Goal: Find specific page/section: Find specific page/section

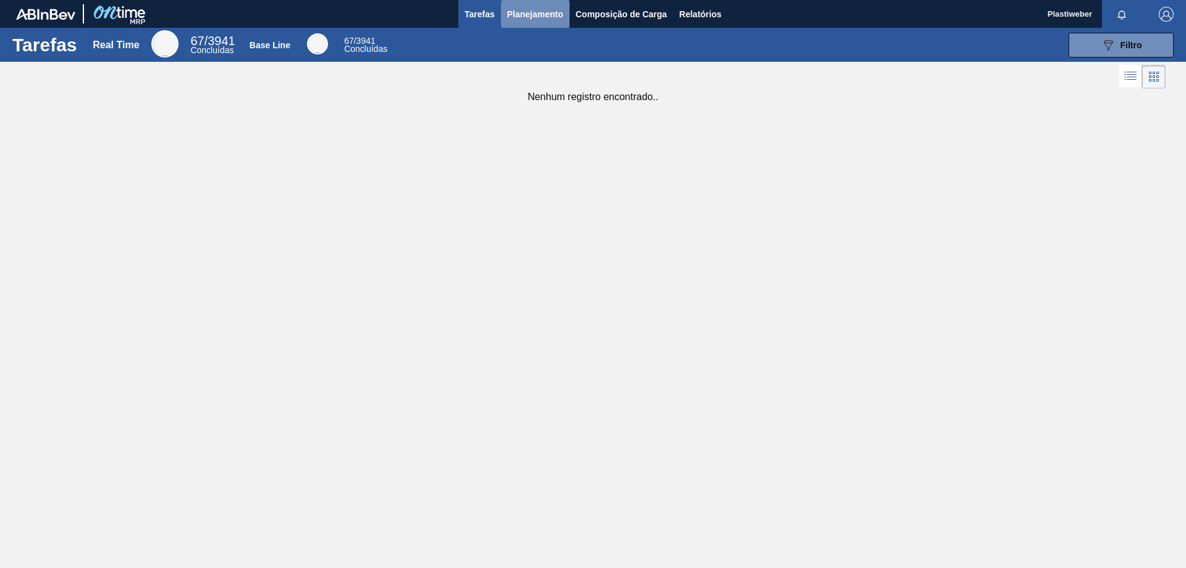
click at [540, 8] on span "Planejamento" at bounding box center [535, 14] width 56 height 15
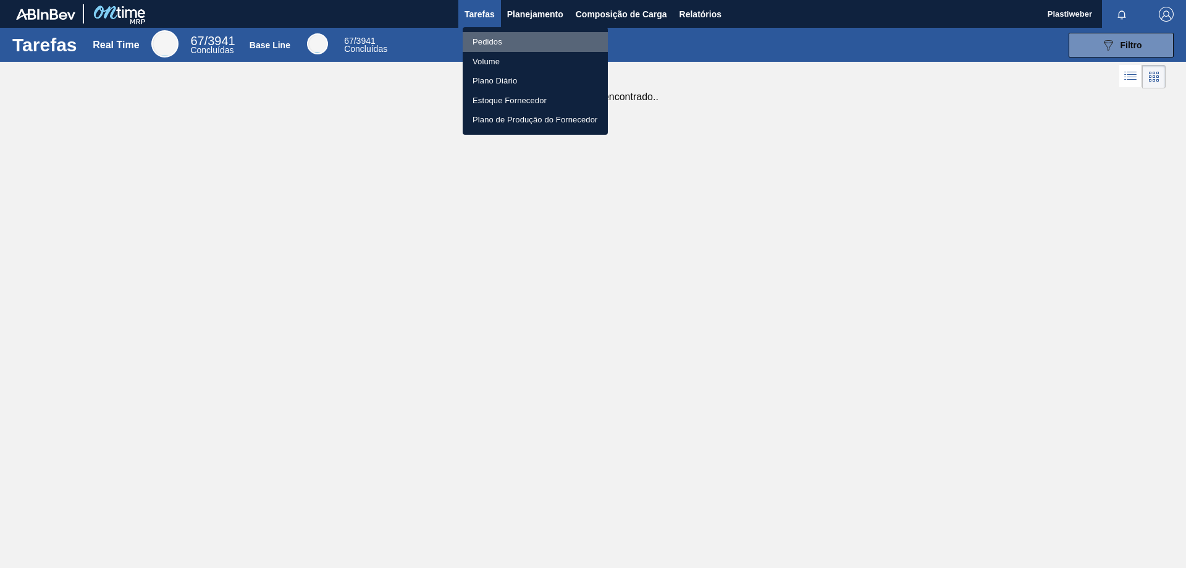
click at [502, 46] on li "Pedidos" at bounding box center [535, 42] width 145 height 20
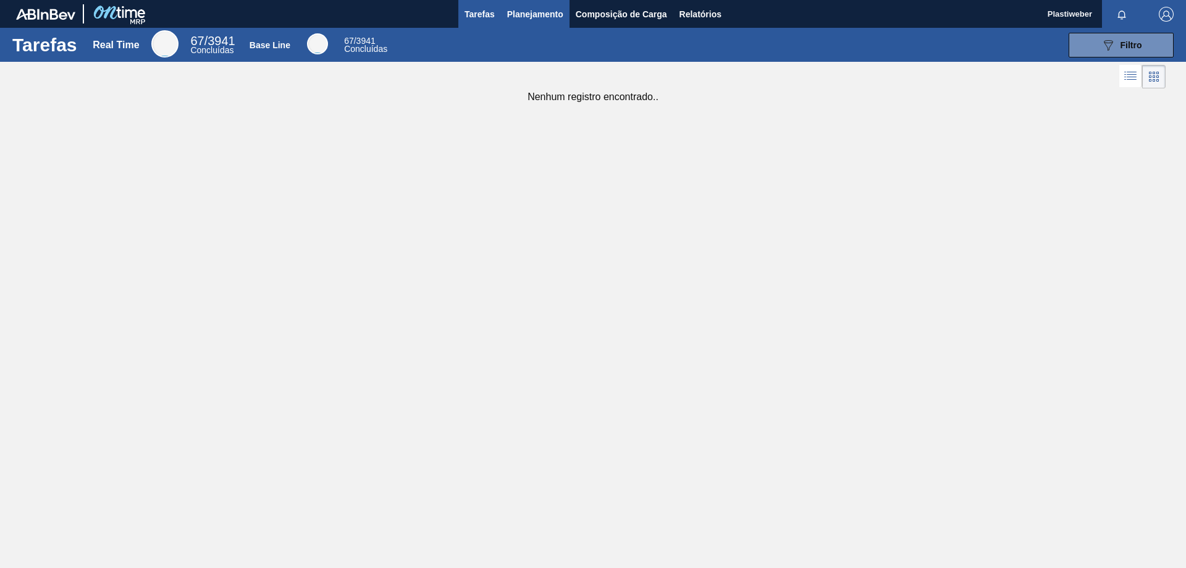
click at [543, 11] on span "Planejamento" at bounding box center [535, 14] width 56 height 15
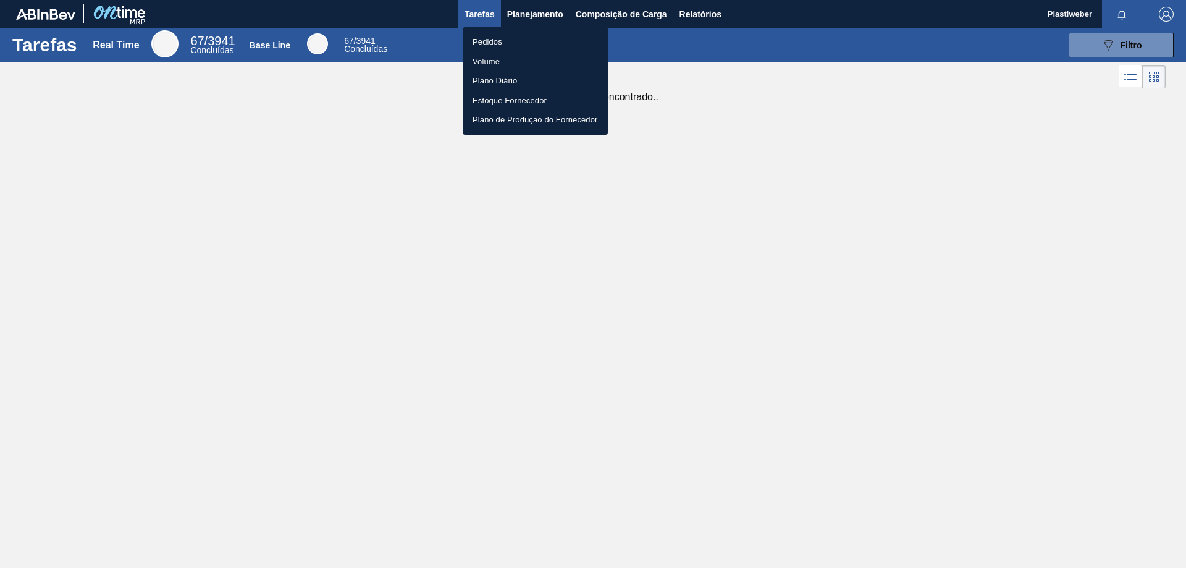
click at [505, 41] on li "Pedidos" at bounding box center [535, 42] width 145 height 20
